Goal: Find specific page/section: Find specific page/section

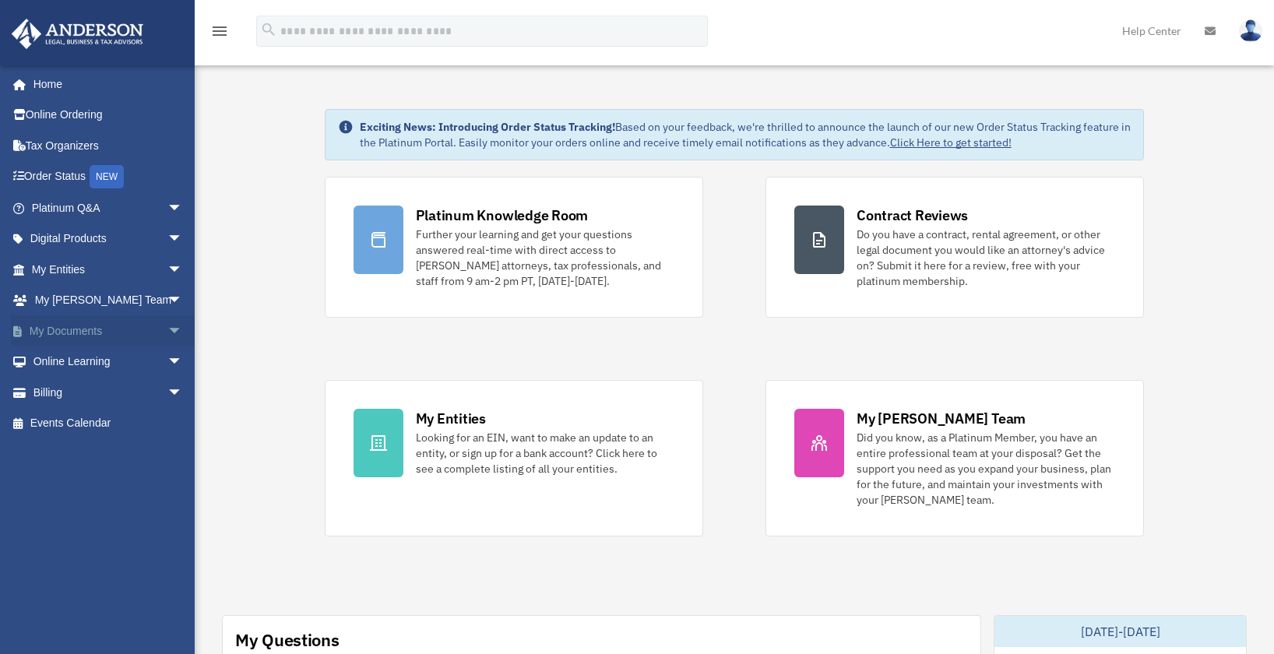
click at [76, 333] on link "My Documents arrow_drop_down" at bounding box center [109, 330] width 196 height 31
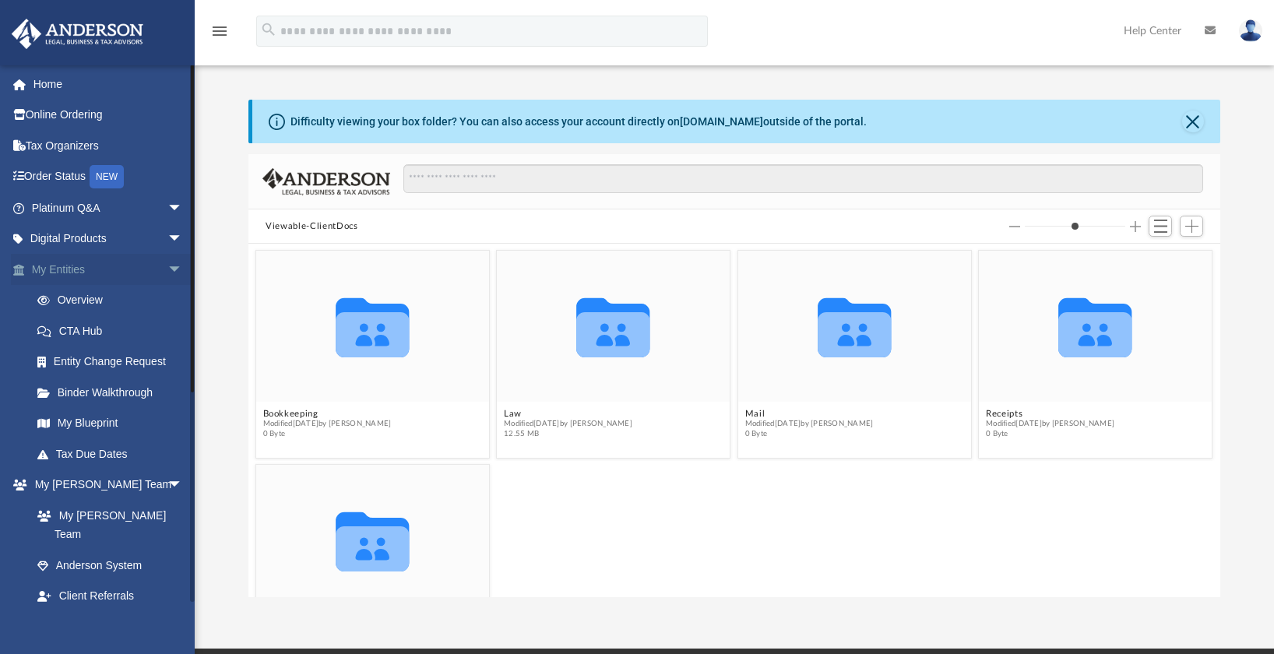
scroll to position [343, 960]
click at [167, 265] on span "arrow_drop_down" at bounding box center [182, 270] width 31 height 32
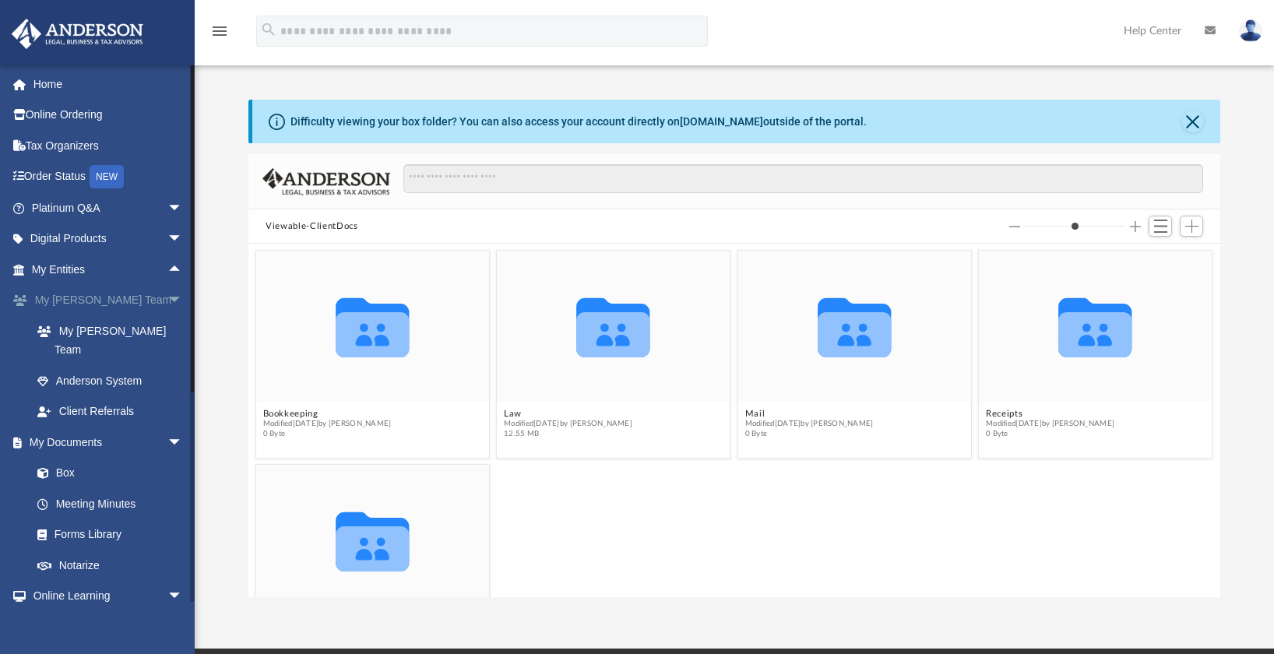
click at [167, 297] on span "arrow_drop_down" at bounding box center [182, 301] width 31 height 32
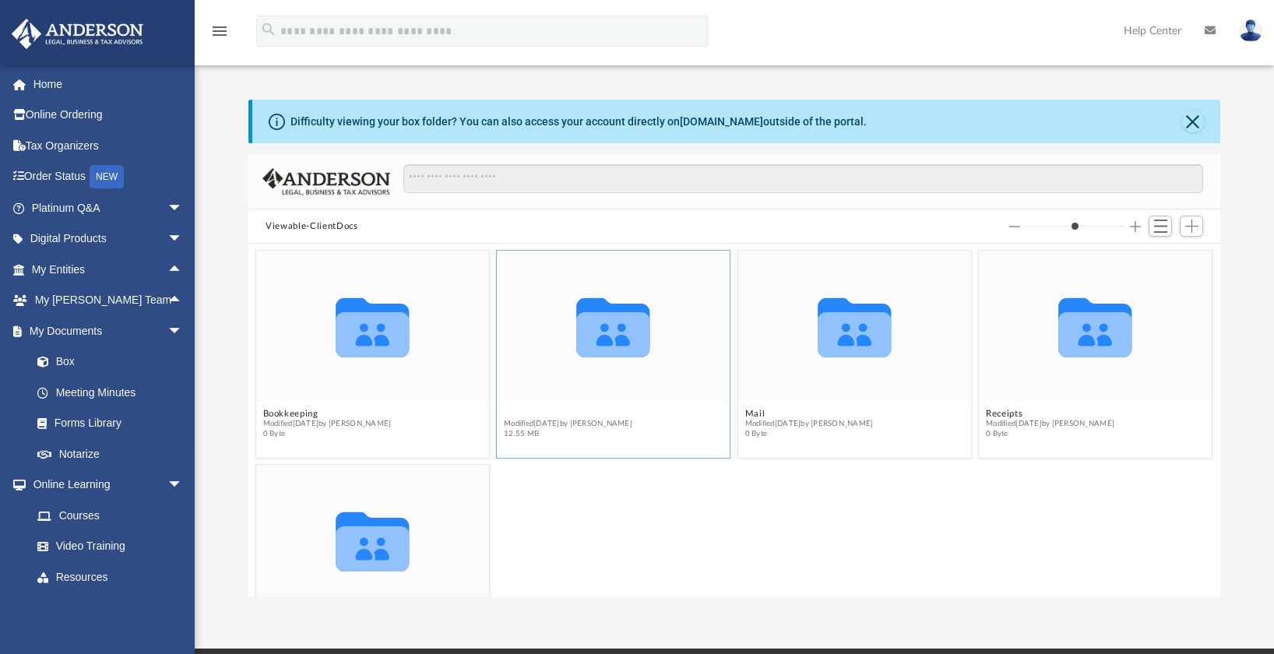
click at [513, 412] on button "Law" at bounding box center [568, 414] width 129 height 10
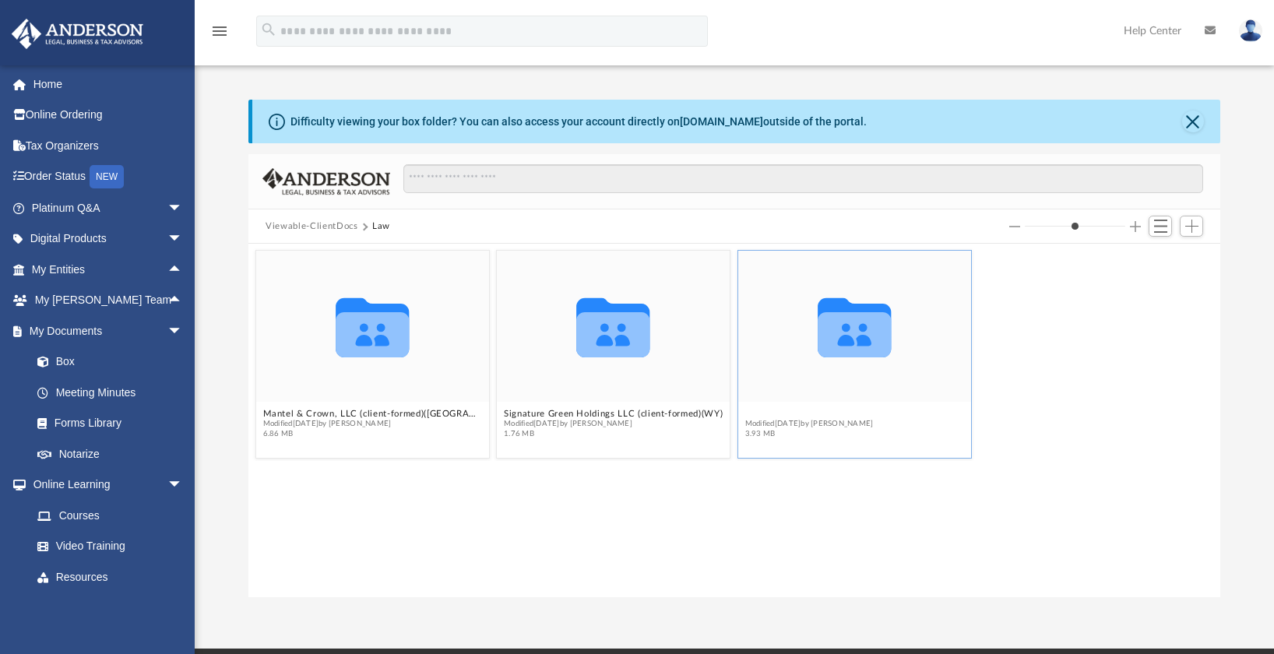
click at [788, 414] on button "The New France Project Ltd., LLC (client-formed)(OH)" at bounding box center [854, 414] width 219 height 10
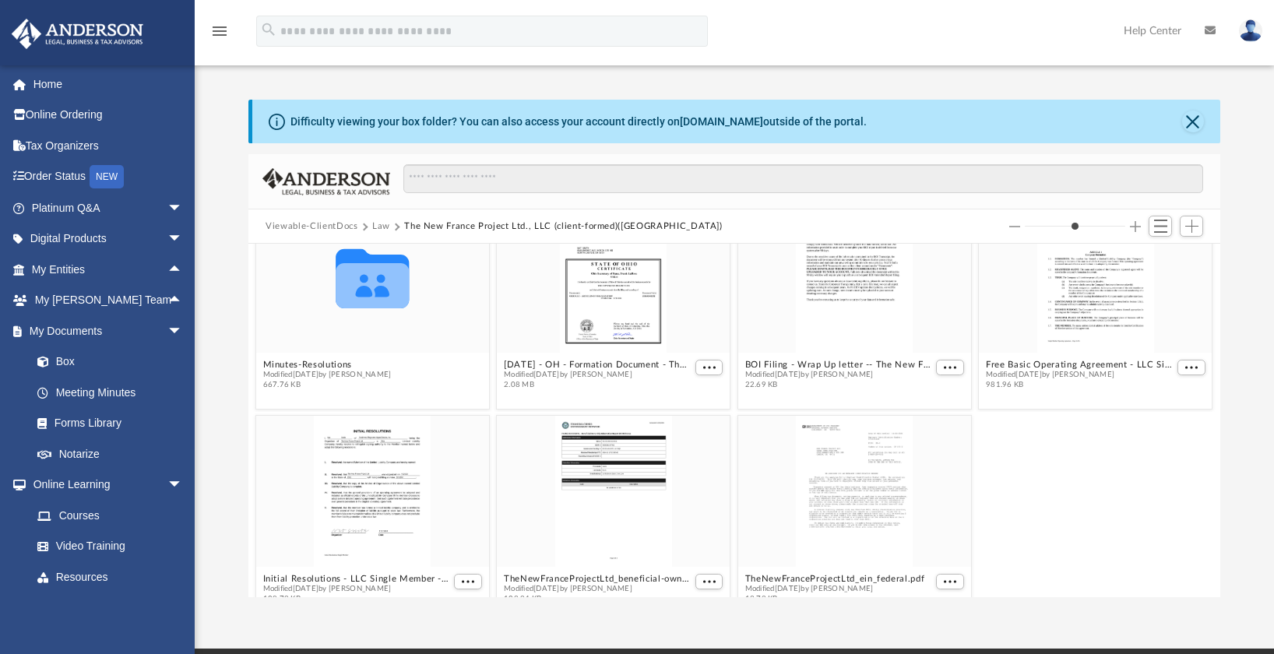
scroll to position [82, 0]
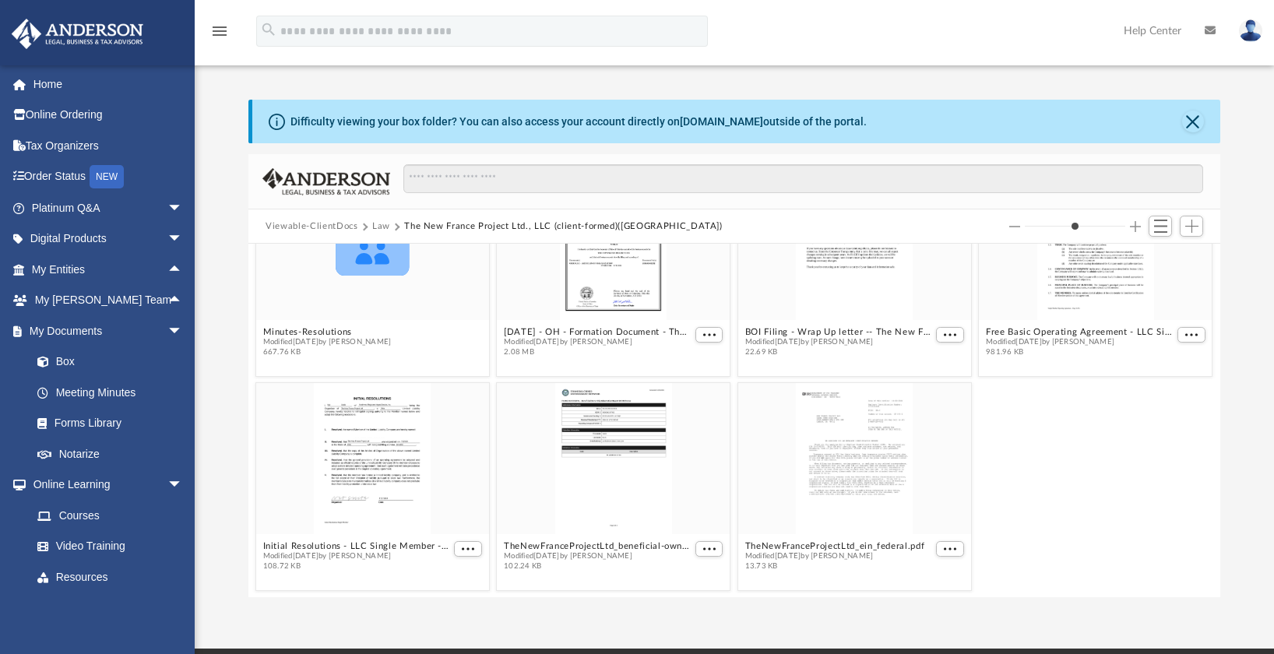
click at [1232, 349] on div "Difficulty viewing your box folder? You can also access your account directly o…" at bounding box center [735, 349] width 1080 height 498
click at [425, 432] on div "grid" at bounding box center [372, 458] width 233 height 151
click at [469, 548] on button "More options" at bounding box center [469, 549] width 28 height 16
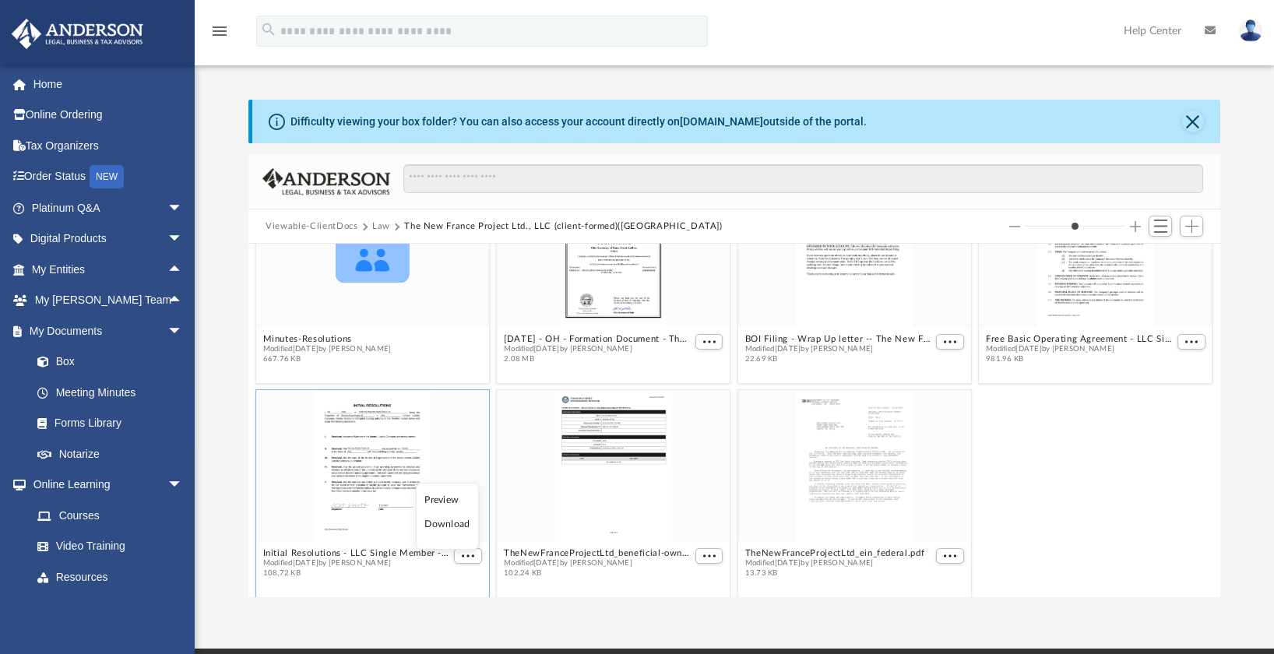
click at [463, 496] on li "Preview" at bounding box center [447, 500] width 45 height 16
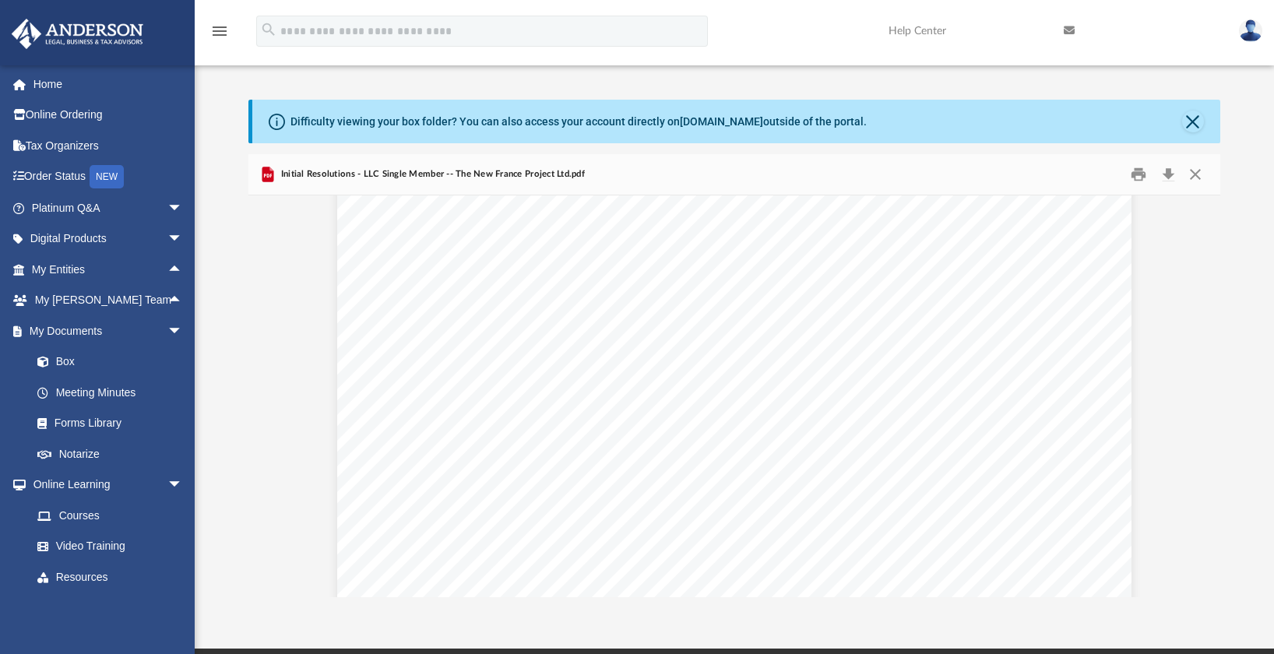
scroll to position [650, 0]
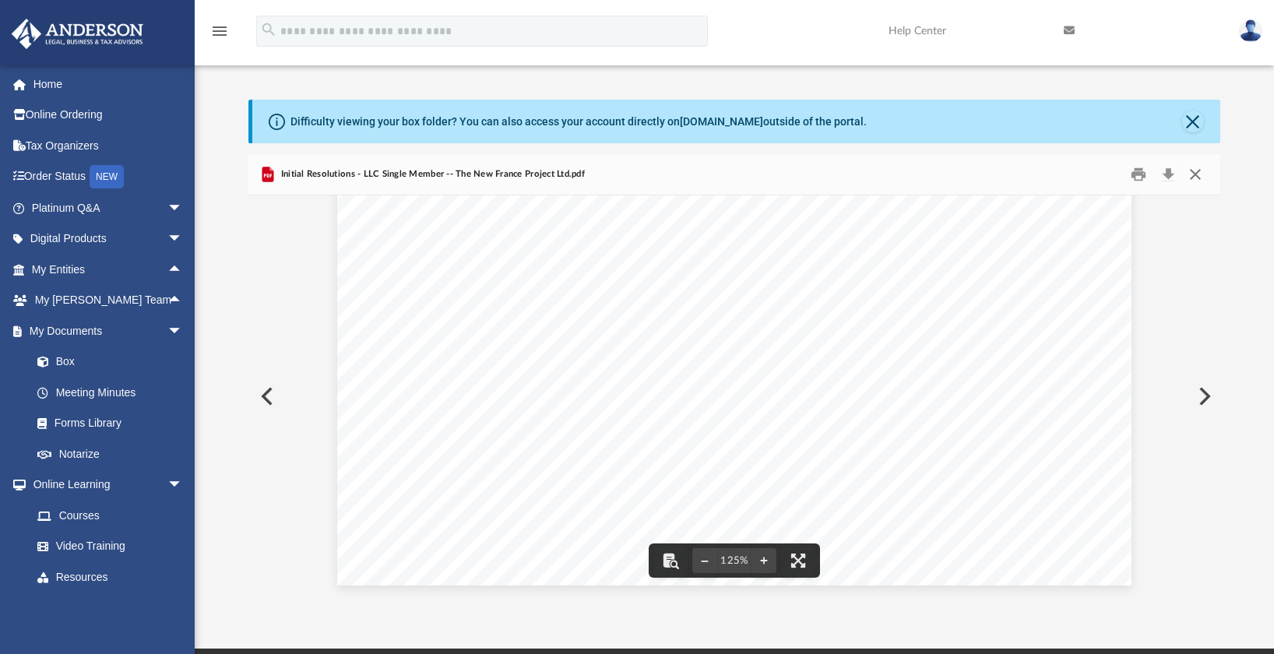
click at [1196, 174] on button "Close" at bounding box center [1196, 175] width 28 height 24
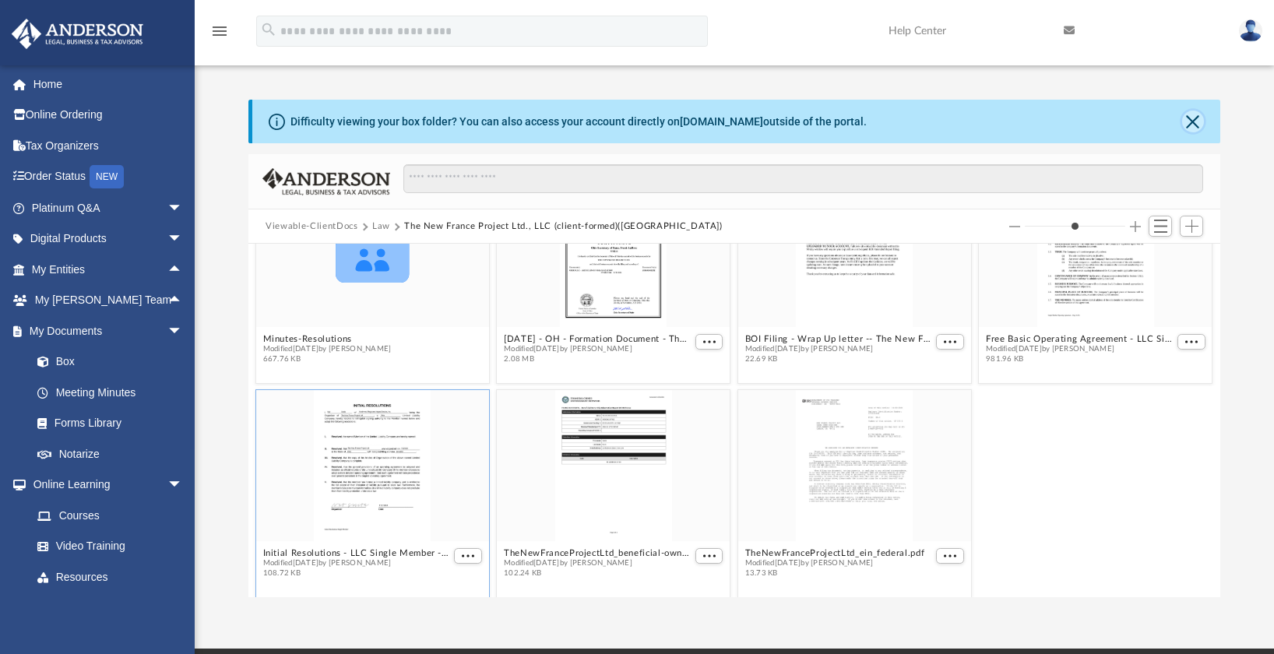
click at [1193, 120] on button "Close" at bounding box center [1194, 122] width 22 height 22
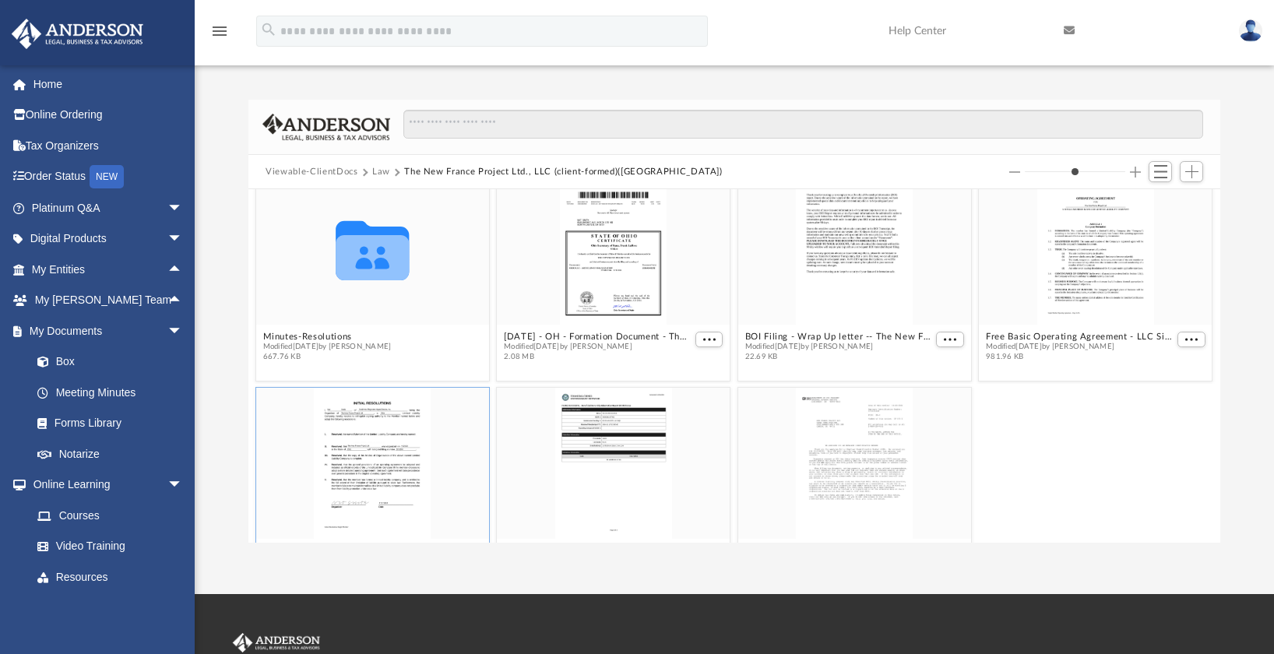
scroll to position [0, 0]
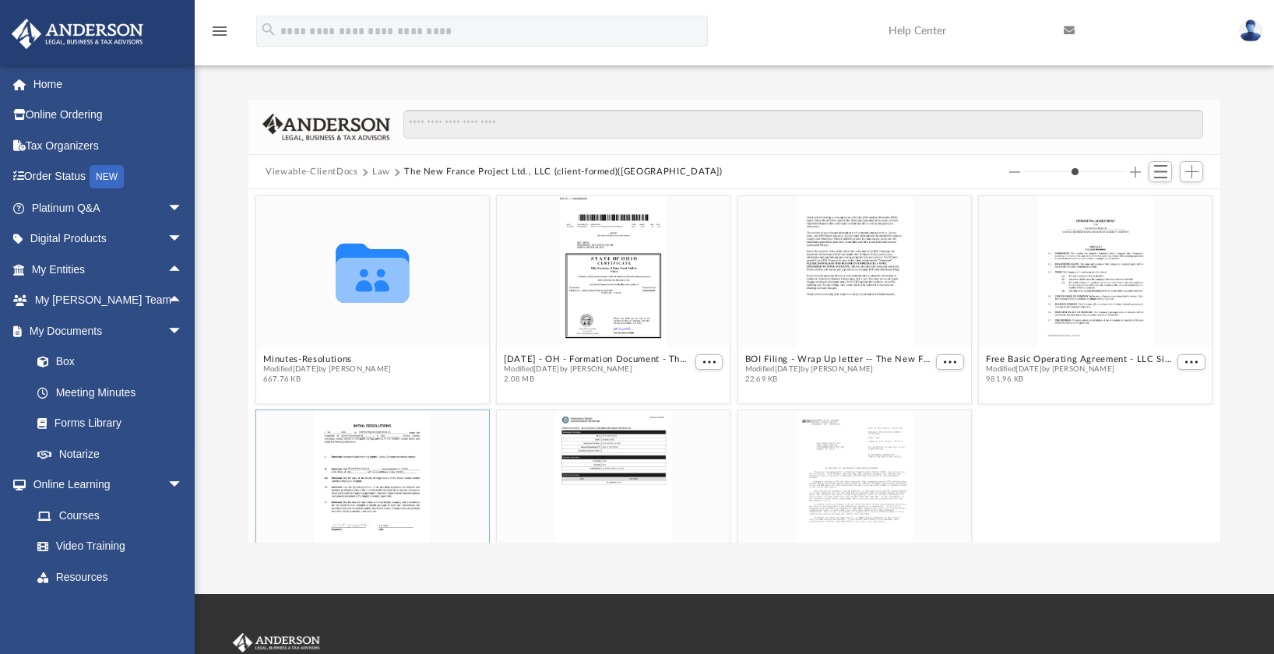
click at [379, 174] on button "Law" at bounding box center [381, 172] width 18 height 14
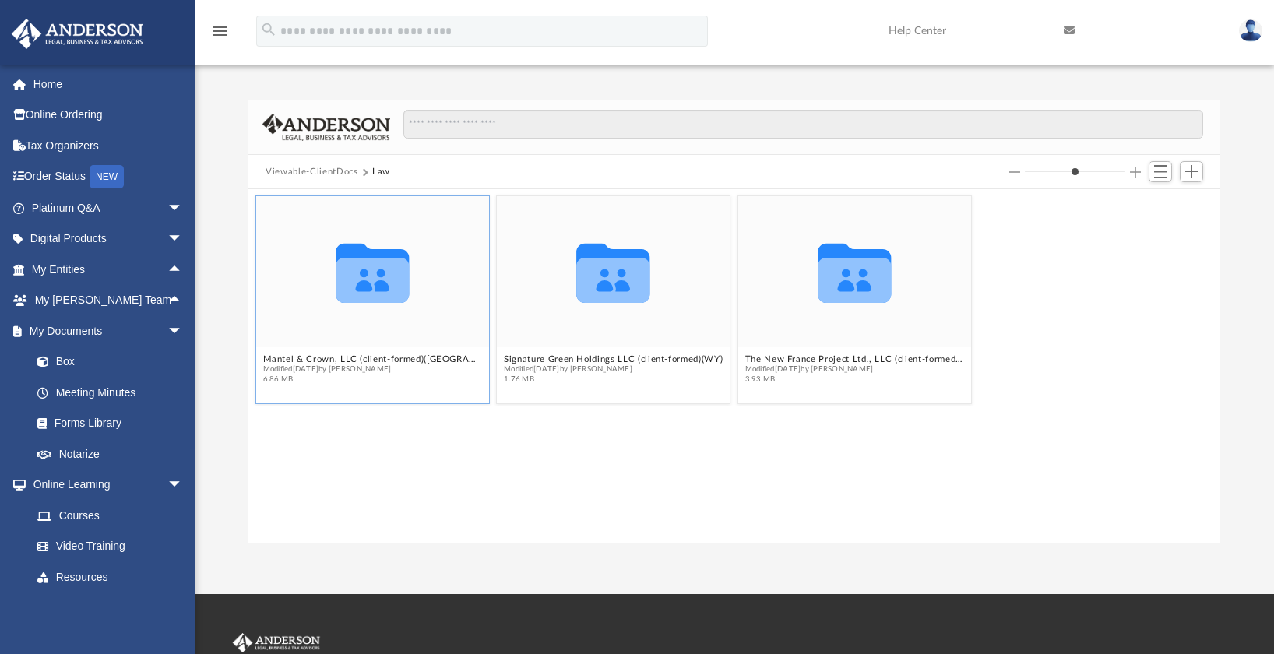
click at [365, 280] on icon "grid" at bounding box center [373, 272] width 74 height 59
click at [332, 358] on button "Mantel & Crown, LLC (client-formed)(NC)" at bounding box center [372, 359] width 219 height 10
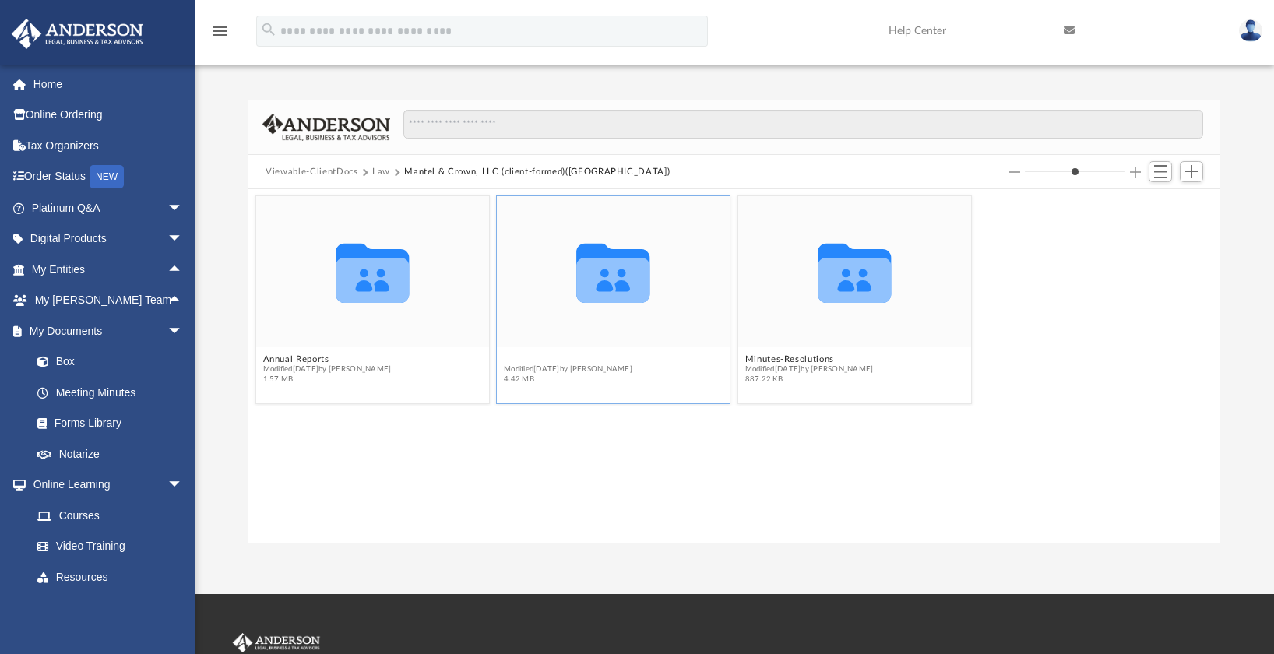
click at [541, 358] on button "Initial Docs" at bounding box center [568, 359] width 129 height 10
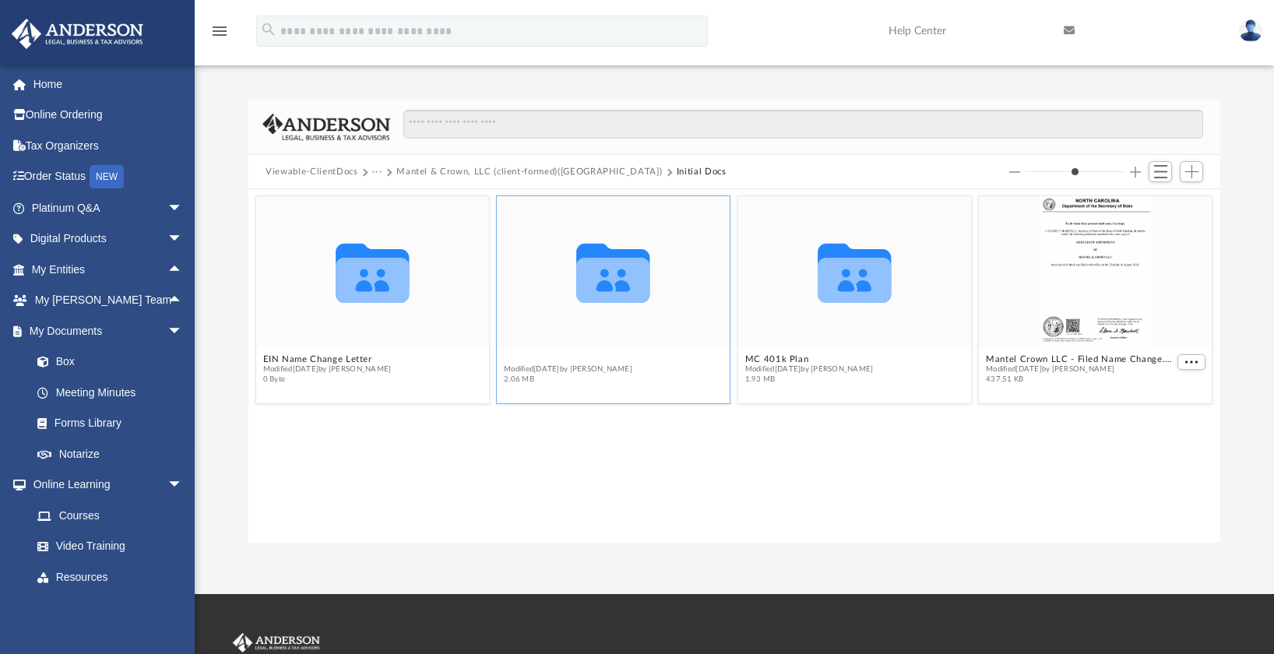
click at [597, 359] on button "Mantle & Crown (previous name)" at bounding box center [575, 359] width 143 height 10
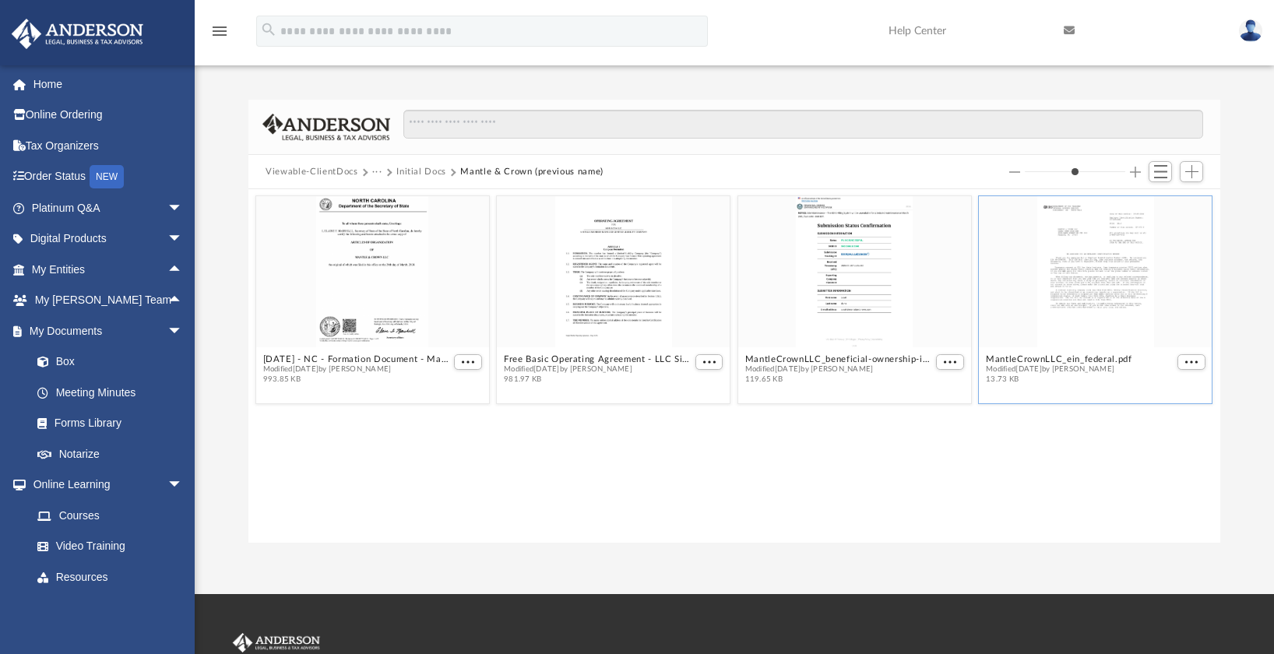
click at [1110, 274] on div "grid" at bounding box center [1096, 271] width 233 height 151
click at [1192, 360] on span "More options" at bounding box center [1192, 362] width 12 height 8
click at [1166, 392] on li "Preview" at bounding box center [1173, 390] width 45 height 16
